Goal: Information Seeking & Learning: Learn about a topic

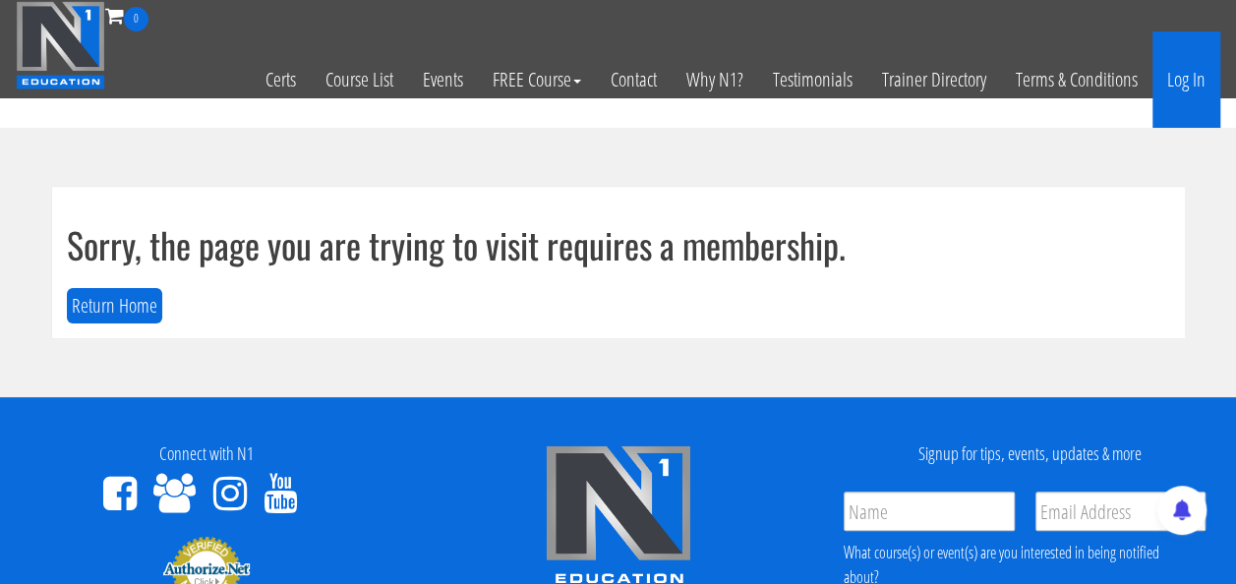
click at [1194, 88] on link "Log In" at bounding box center [1187, 79] width 68 height 96
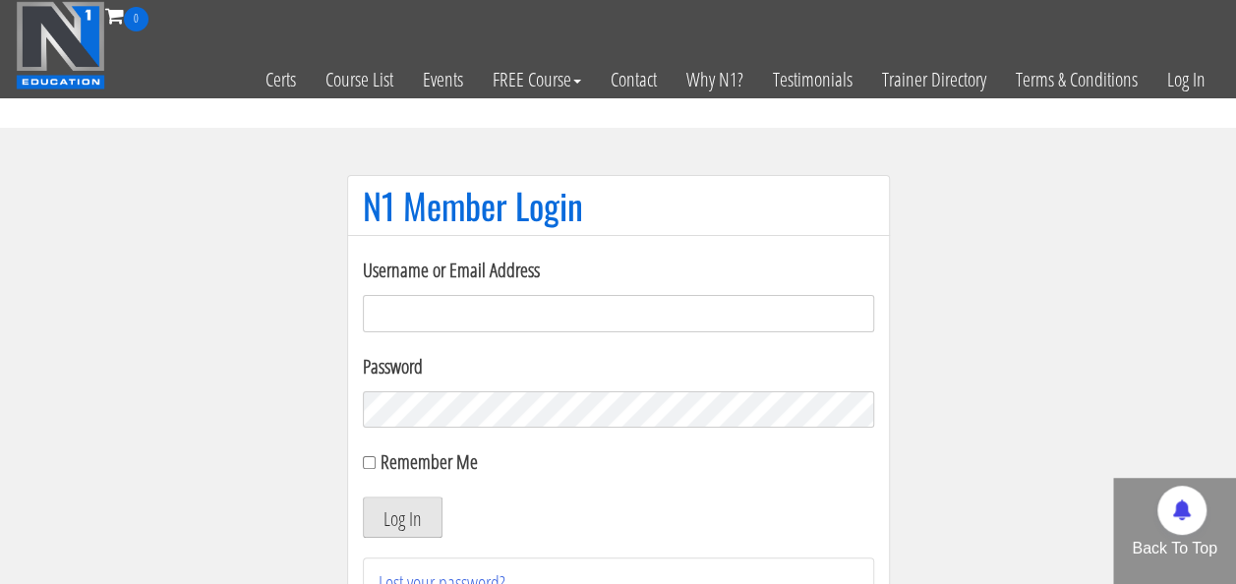
type input "[EMAIL_ADDRESS][DOMAIN_NAME]"
click at [403, 511] on button "Log In" at bounding box center [403, 517] width 80 height 41
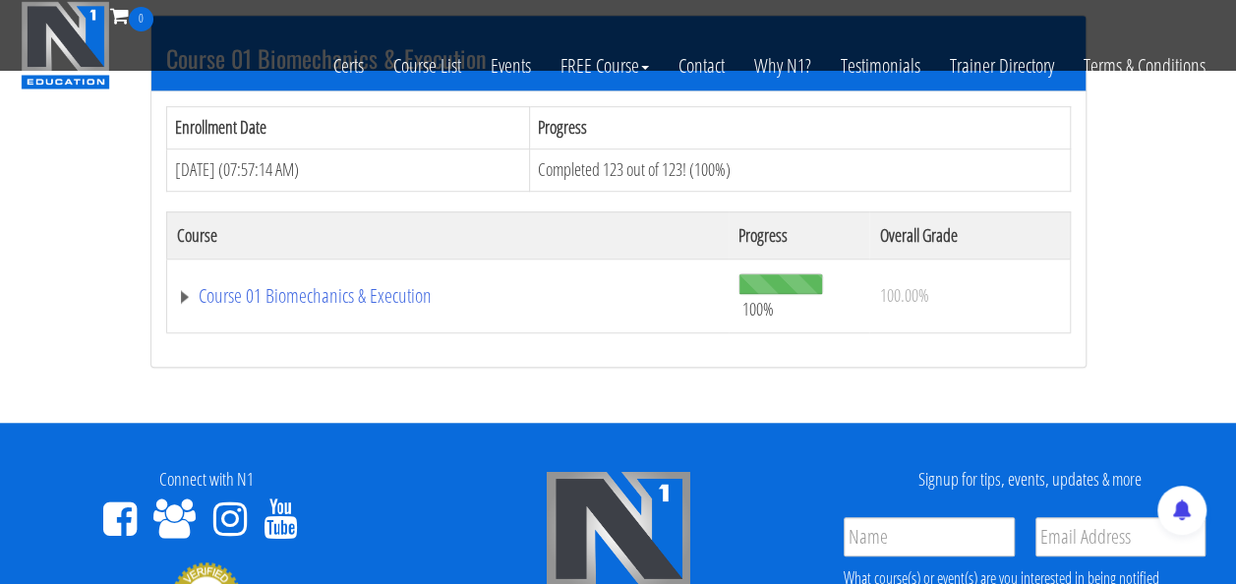
scroll to position [624, 0]
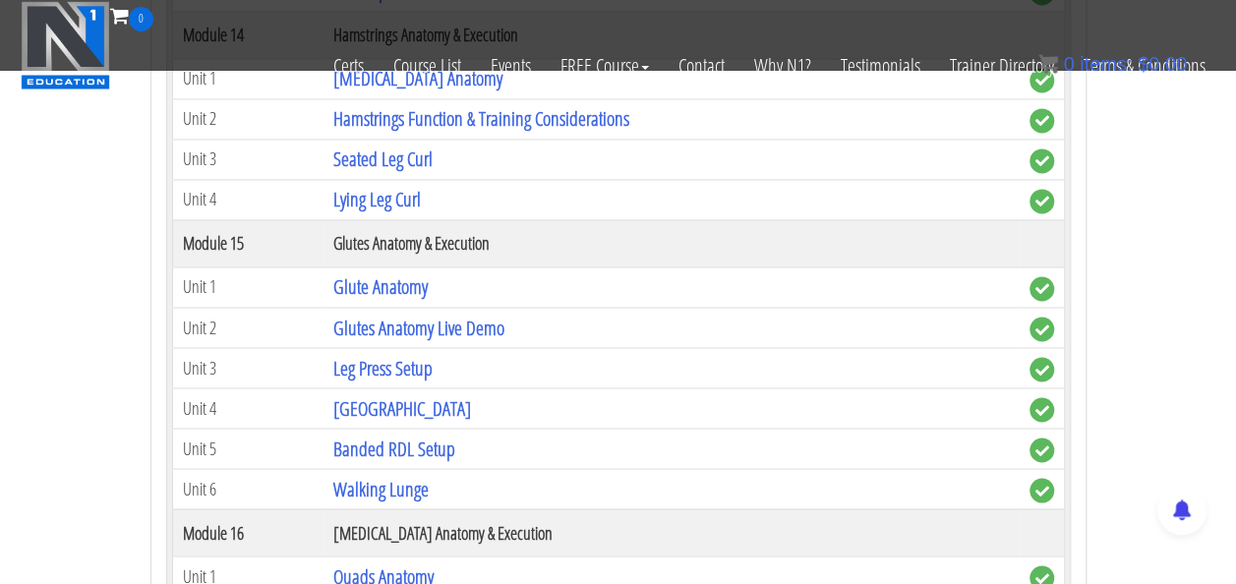
scroll to position [5233, 0]
click at [394, 315] on link "Glutes Anatomy Live Demo" at bounding box center [418, 328] width 171 height 27
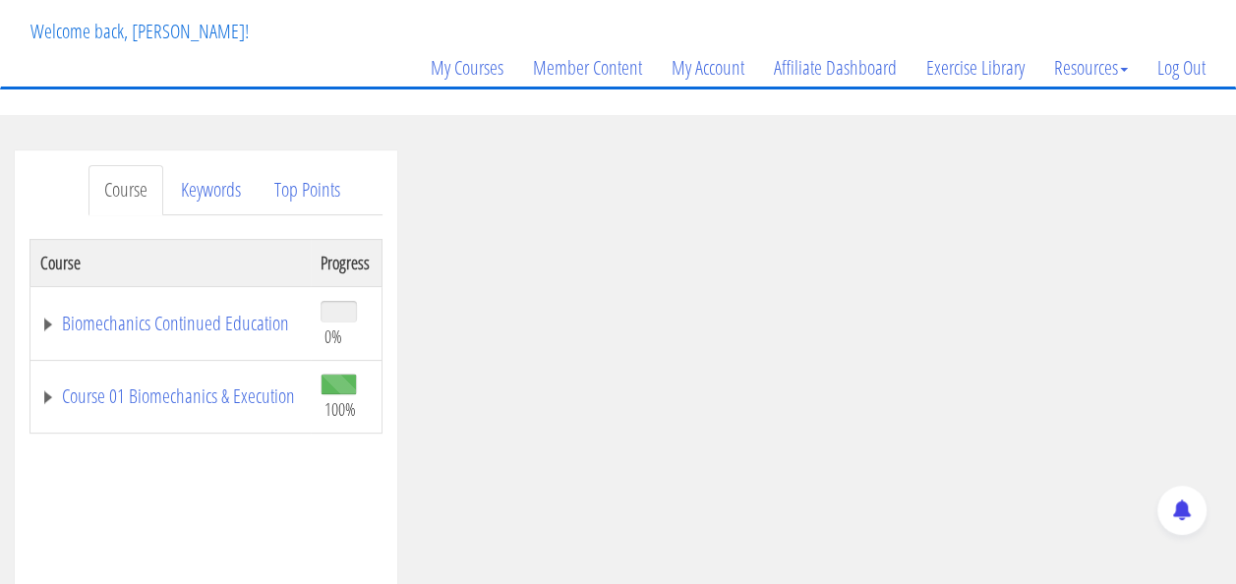
scroll to position [175, 0]
